Goal: Transaction & Acquisition: Download file/media

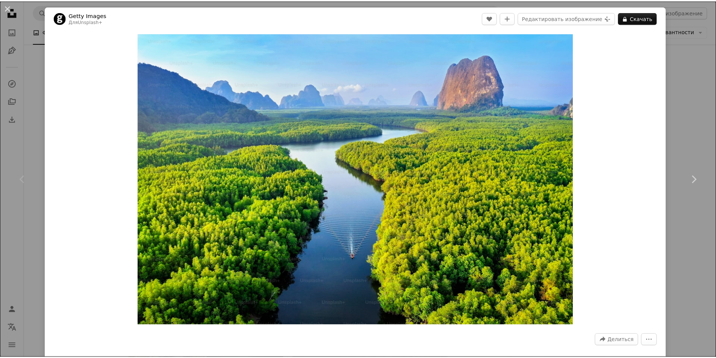
scroll to position [38, 0]
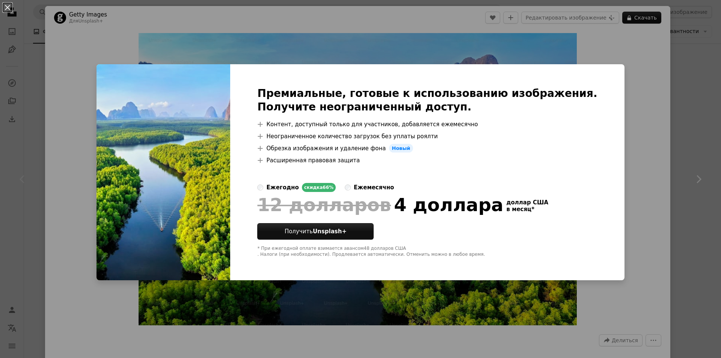
click at [630, 107] on div "An X shape Премиальные, готовые к использованию изображения. Получите неогранич…" at bounding box center [360, 179] width 721 height 358
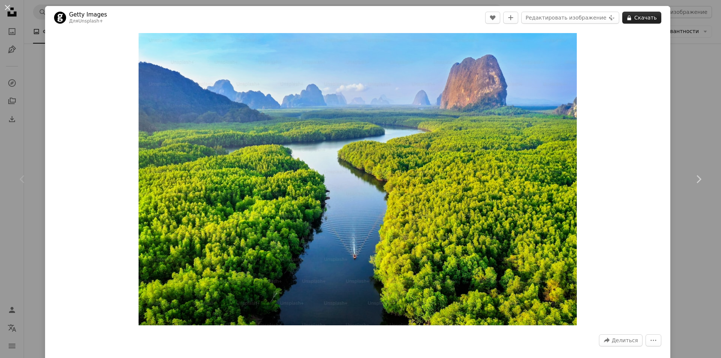
click at [638, 15] on font "Скачать" at bounding box center [645, 18] width 23 height 6
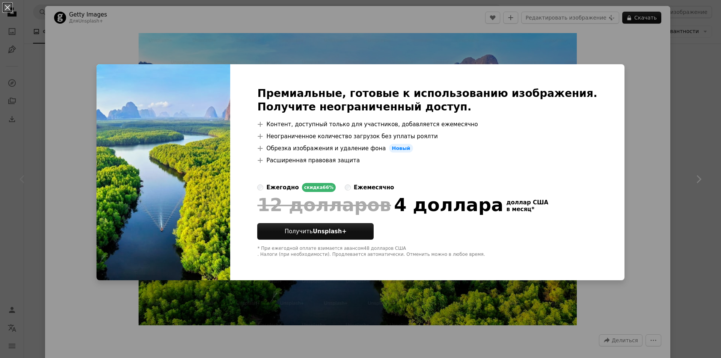
click at [625, 80] on div "An X shape Премиальные, готовые к использованию изображения. Получите неогранич…" at bounding box center [360, 179] width 721 height 358
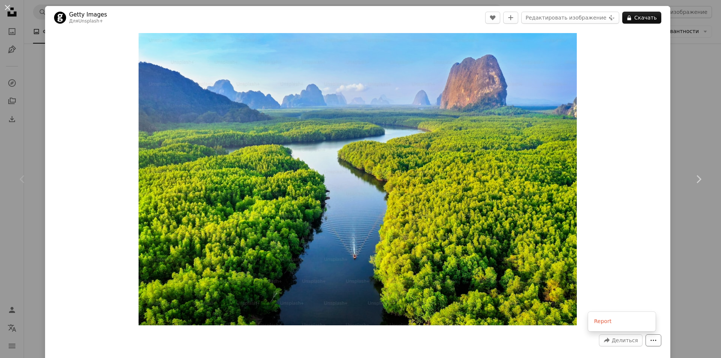
click at [650, 337] on icon "More Actions" at bounding box center [653, 340] width 7 height 7
click at [656, 293] on dialog "An X shape Chevron left Chevron right Getty Images Для Unsplash+ A heart A plus…" at bounding box center [360, 179] width 721 height 358
click at [646, 20] on font "Скачать" at bounding box center [645, 18] width 23 height 6
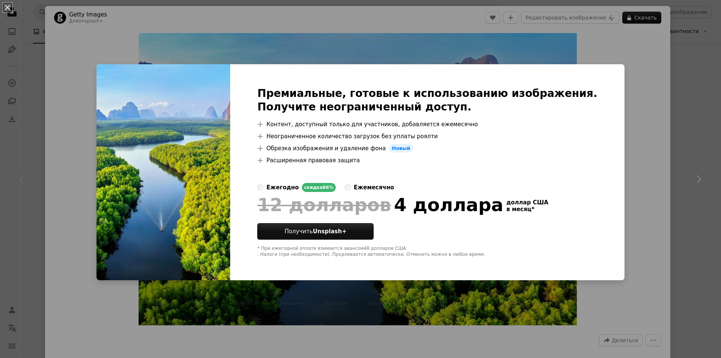
click at [644, 51] on div "An X shape Премиальные, готовые к использованию изображения. Получите неогранич…" at bounding box center [360, 179] width 721 height 358
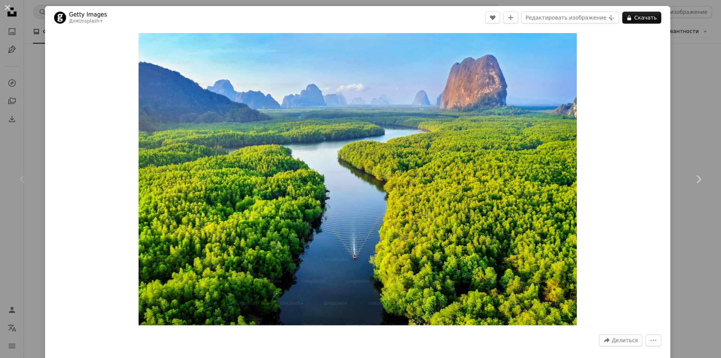
click at [697, 51] on div "An X shape Chevron left Chevron right Getty Images Для Unsplash+ A heart A plus…" at bounding box center [360, 179] width 721 height 358
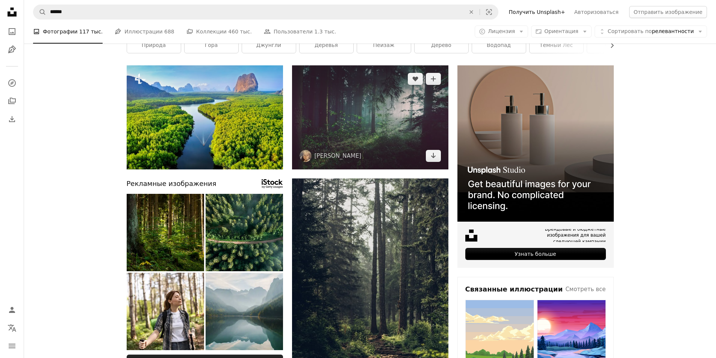
click at [421, 110] on img at bounding box center [370, 117] width 156 height 104
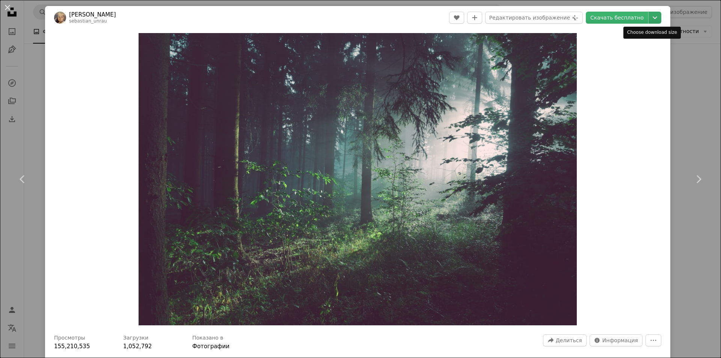
click at [649, 16] on icon "Chevron down" at bounding box center [655, 17] width 12 height 9
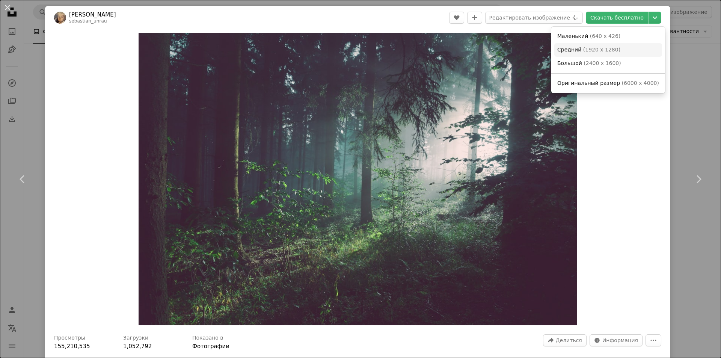
click at [606, 47] on font "1920 x 1280" at bounding box center [601, 50] width 33 height 6
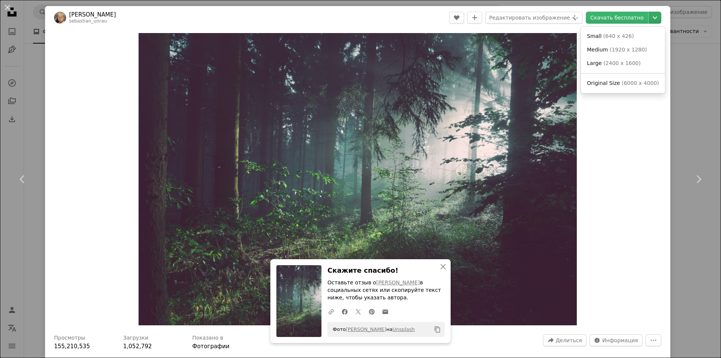
click at [650, 19] on icon "Chevron down" at bounding box center [655, 17] width 12 height 9
click at [654, 228] on dialog "An X shape Chevron left Chevron right [PERSON_NAME] sebastian_unrau A heart A p…" at bounding box center [360, 179] width 721 height 358
click at [625, 337] on font "Информация" at bounding box center [620, 340] width 36 height 6
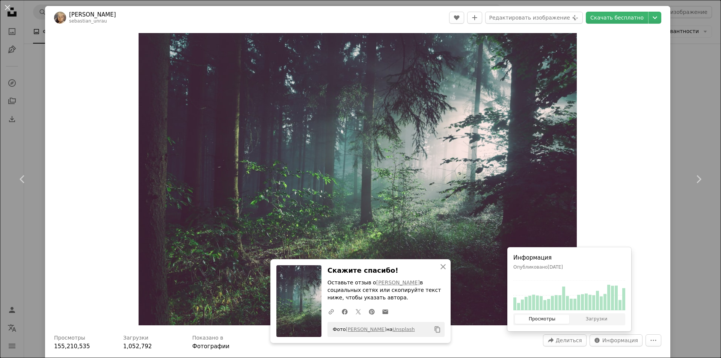
click at [636, 228] on div "Zoom in" at bounding box center [357, 179] width 625 height 300
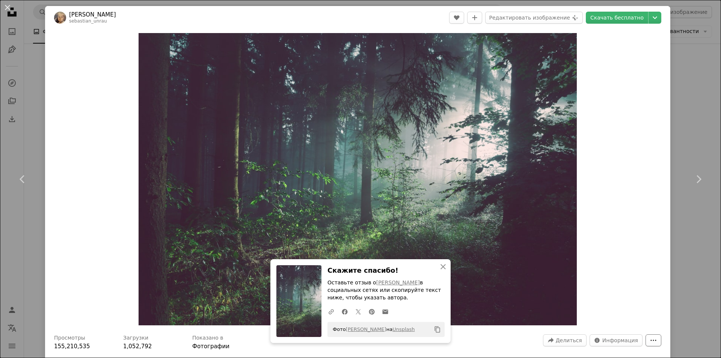
click at [650, 337] on icon "More Actions" at bounding box center [653, 340] width 7 height 7
click at [626, 326] on button "Отчет" at bounding box center [622, 322] width 62 height 14
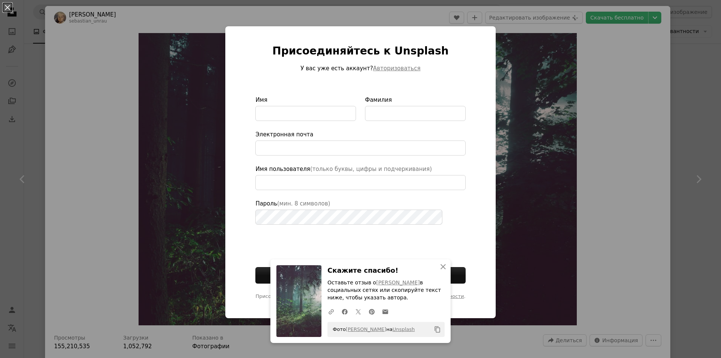
click at [602, 231] on div "An X shape Присоединяйтесь к Unsplash У вас уже есть аккаунт? Авторизоваться Им…" at bounding box center [360, 179] width 721 height 358
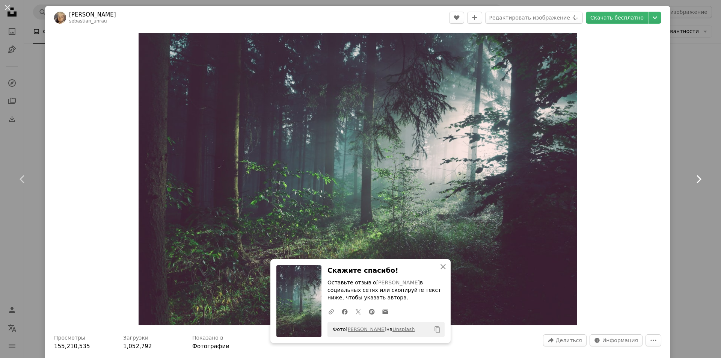
click at [693, 180] on icon "Chevron right" at bounding box center [699, 179] width 12 height 12
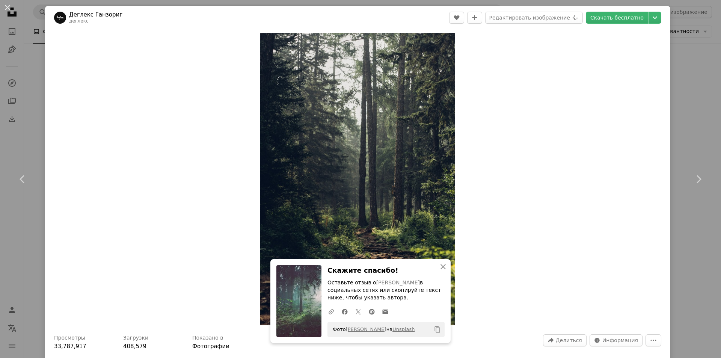
click at [696, 75] on div "An X shape Chevron left Chevron right Деглекс Ганзориг деглекс A heart A plus s…" at bounding box center [360, 179] width 721 height 358
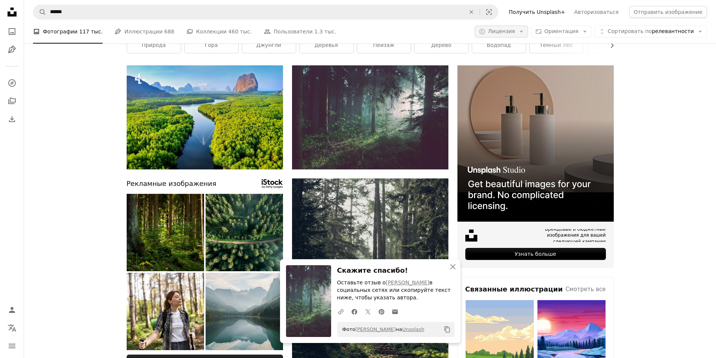
click at [515, 31] on font "Лицензия" at bounding box center [501, 31] width 27 height 6
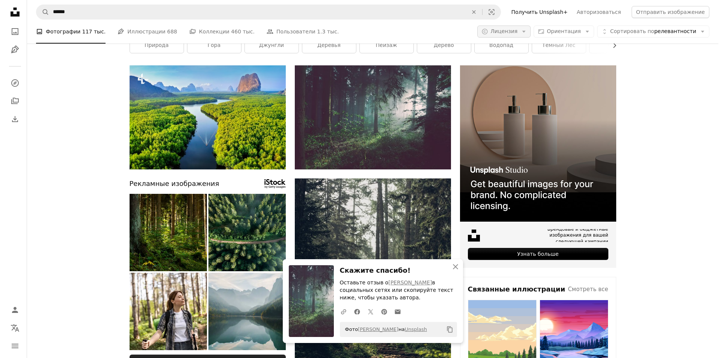
scroll to position [38, 0]
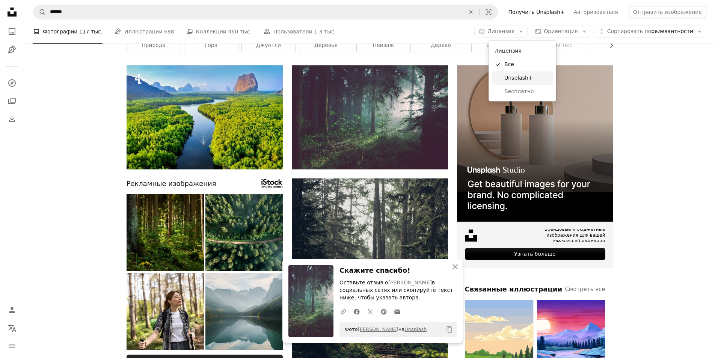
click at [525, 75] on font "Unsplash+" at bounding box center [518, 78] width 29 height 6
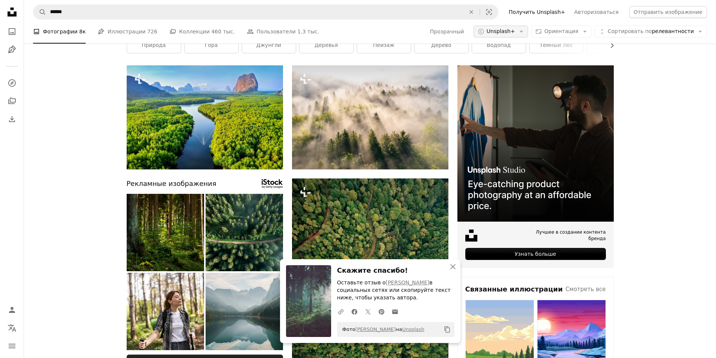
click at [527, 33] on button "A copyright icon © Unsplash+ Arrow down" at bounding box center [500, 32] width 55 height 12
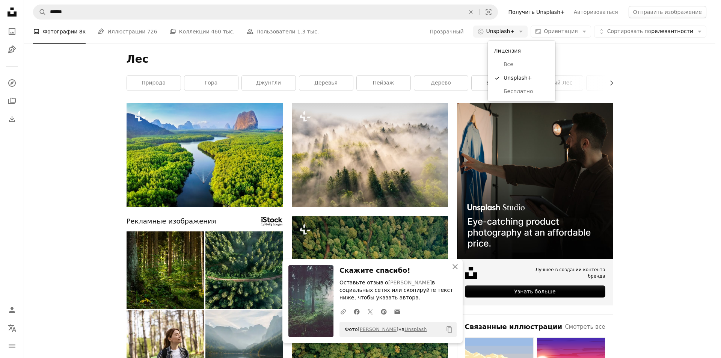
click at [515, 51] on font "Лицензия" at bounding box center [507, 51] width 27 height 6
click at [516, 65] on span "Все" at bounding box center [527, 65] width 46 height 8
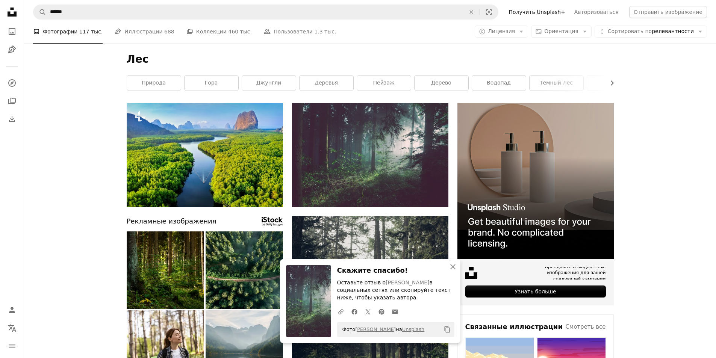
click at [565, 14] on font "Получить Unsplash+" at bounding box center [537, 12] width 56 height 6
click at [690, 13] on font "Отправить изображение" at bounding box center [667, 12] width 69 height 6
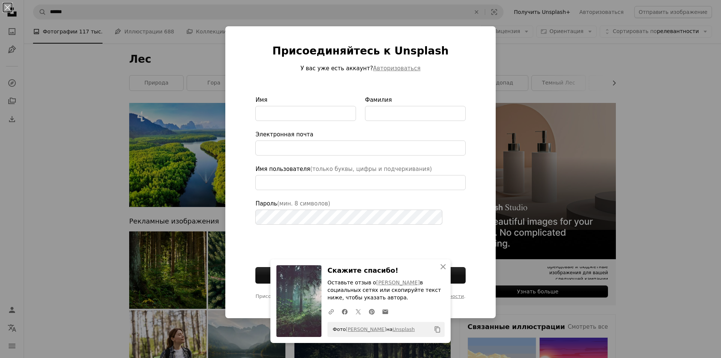
click at [602, 72] on div "An X shape Присоединяйтесь к Unsplash У вас уже есть аккаунт? Авторизоваться Им…" at bounding box center [360, 179] width 721 height 358
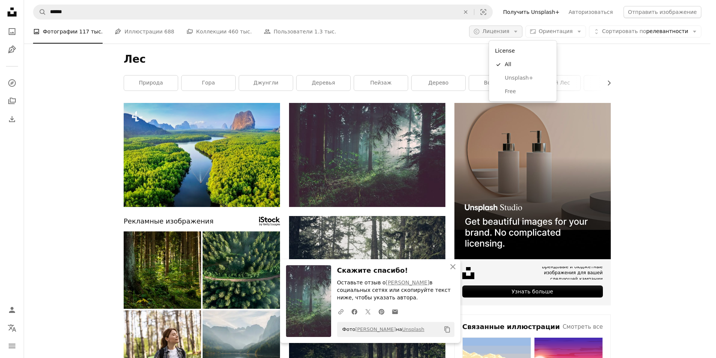
click at [509, 33] on font "Лицензия" at bounding box center [495, 31] width 27 height 6
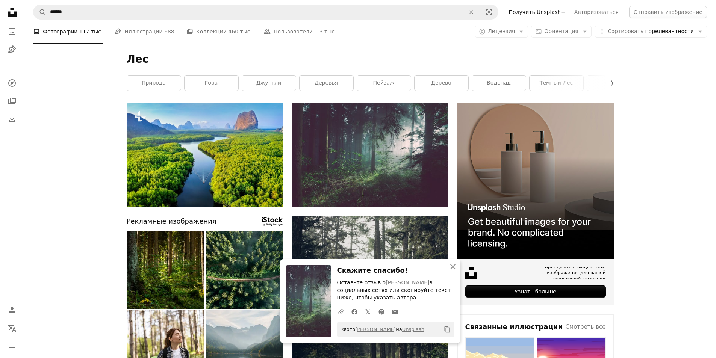
click at [562, 11] on font "Получить Unsplash+" at bounding box center [537, 12] width 56 height 6
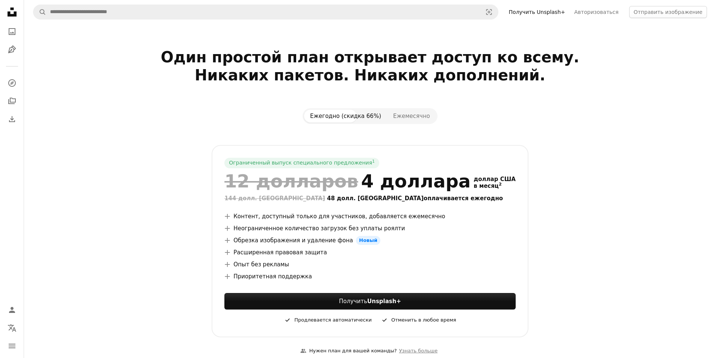
scroll to position [1181, 0]
click at [12, 15] on icon at bounding box center [12, 12] width 9 height 9
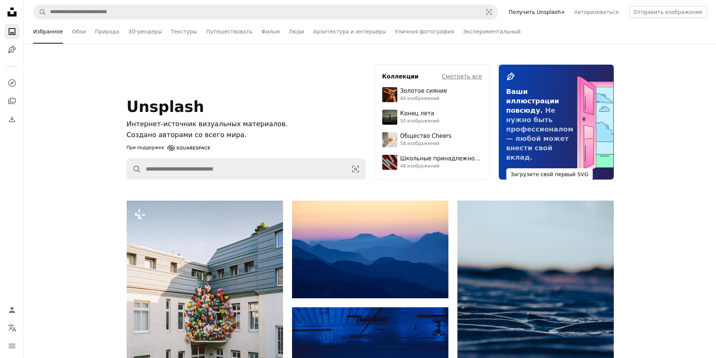
click at [565, 14] on font "Получить Unsplash+" at bounding box center [537, 12] width 56 height 6
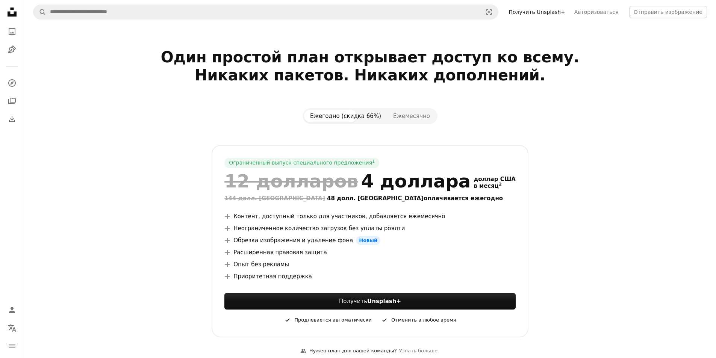
scroll to position [714, 0]
click at [9, 343] on icon "navigation menu" at bounding box center [12, 345] width 9 height 9
